Goal: Transaction & Acquisition: Purchase product/service

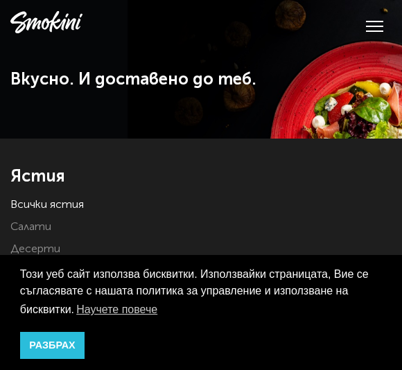
click at [73, 346] on link "РАЗБРАХ" at bounding box center [52, 346] width 65 height 28
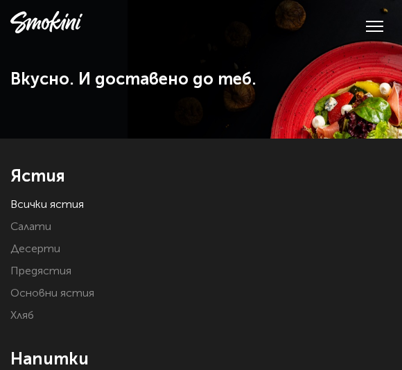
click at [358, 79] on h1 "Вкусно. И доставено до теб." at bounding box center [201, 79] width 382 height 21
click at [377, 21] on button at bounding box center [374, 25] width 17 height 13
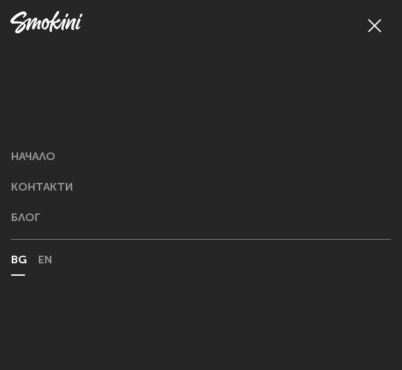
click at [375, 24] on button at bounding box center [374, 25] width 17 height 13
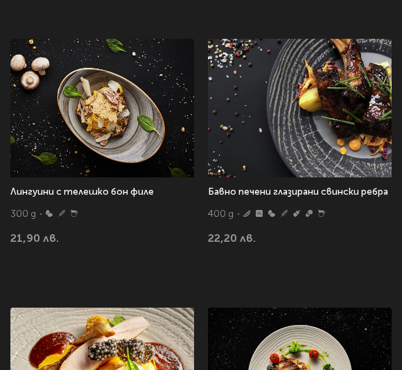
scroll to position [1259, 0]
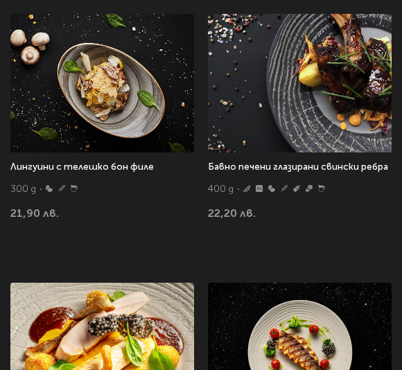
click at [135, 92] on img at bounding box center [102, 84] width 184 height 139
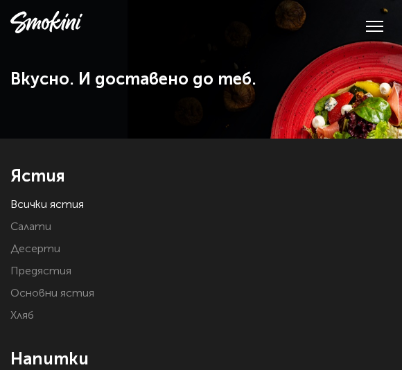
click at [74, 205] on link "Всички ястия" at bounding box center [47, 205] width 74 height 11
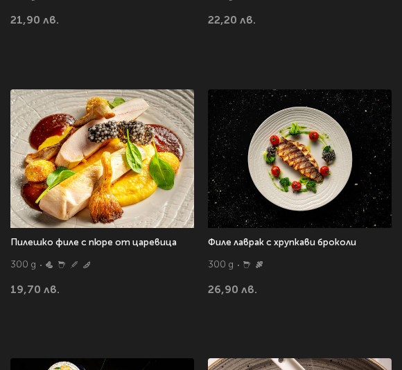
scroll to position [1461, 0]
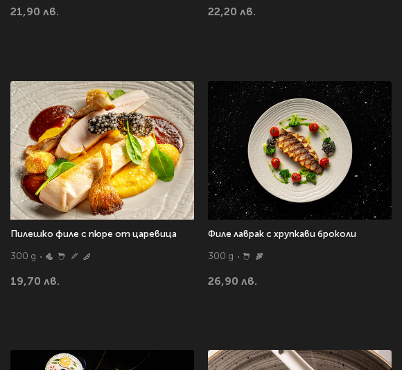
click at [335, 189] on img at bounding box center [300, 151] width 184 height 139
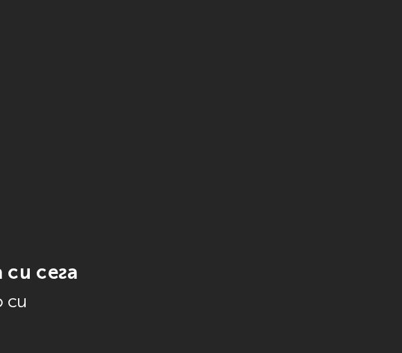
scroll to position [214, 0]
